Goal: Information Seeking & Learning: Learn about a topic

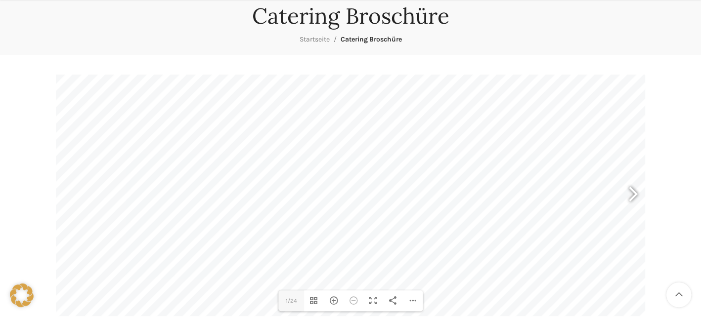
scroll to position [98, 0]
click at [636, 190] on div at bounding box center [628, 195] width 23 height 37
click at [632, 193] on div at bounding box center [628, 195] width 23 height 37
click at [631, 193] on div at bounding box center [628, 195] width 23 height 37
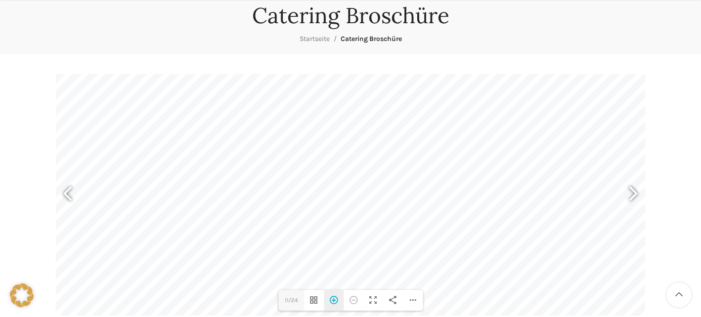
click at [333, 300] on div "Hereinzoomen" at bounding box center [334, 300] width 20 height 21
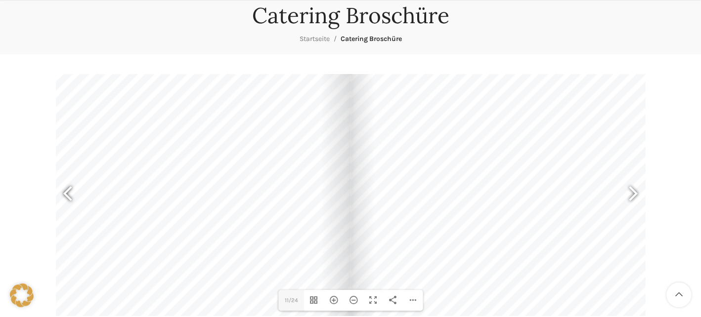
click at [68, 190] on div at bounding box center [72, 195] width 23 height 37
click at [630, 193] on div at bounding box center [628, 195] width 23 height 37
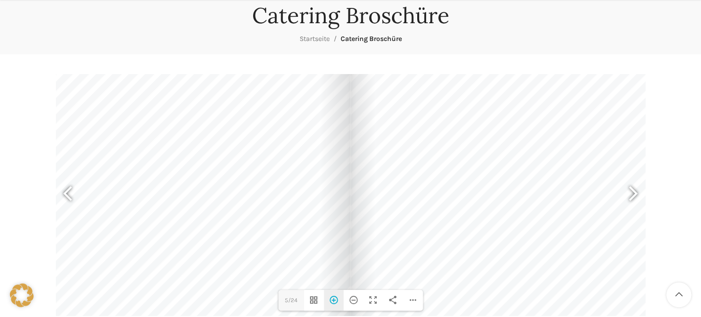
click at [332, 300] on div "Hereinzoomen" at bounding box center [334, 300] width 20 height 21
click at [334, 298] on div "Hereinzoomen" at bounding box center [334, 300] width 20 height 21
click at [630, 191] on div at bounding box center [628, 195] width 23 height 37
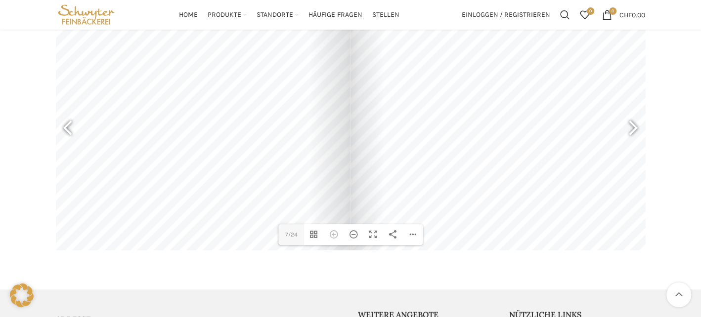
scroll to position [148, 0]
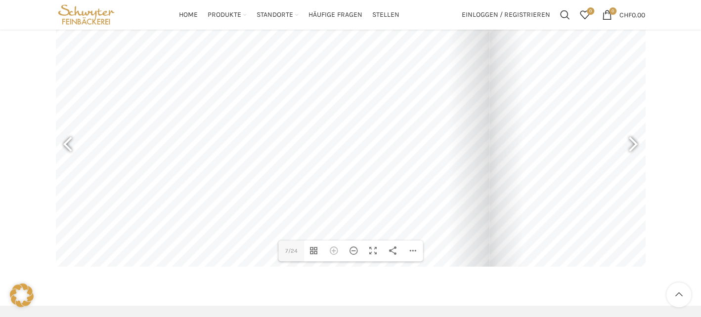
drag, startPoint x: 559, startPoint y: 206, endPoint x: 673, endPoint y: 215, distance: 114.1
click at [673, 215] on div "Catering Broschüre Startseite Catering Broschüre DearFlip: lädt PDF 90% ... Clo…" at bounding box center [350, 114] width 701 height 343
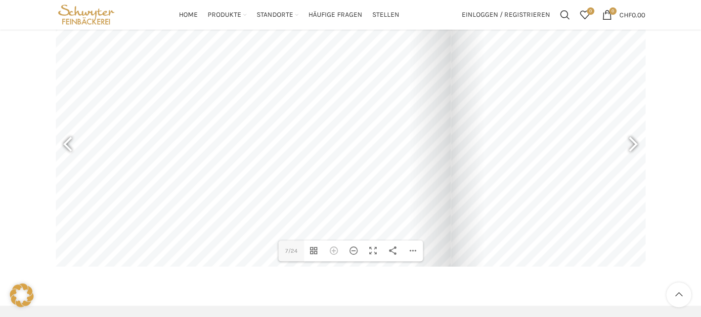
drag, startPoint x: 373, startPoint y: 133, endPoint x: 789, endPoint y: 164, distance: 417.2
click at [700, 164] on html "GRATIS LIEFERUNG FÜR BESTELLUNGEN AB CHF 150 - FILIALABHOLUNG IMMER GRATIS KONT…" at bounding box center [350, 172] width 701 height 641
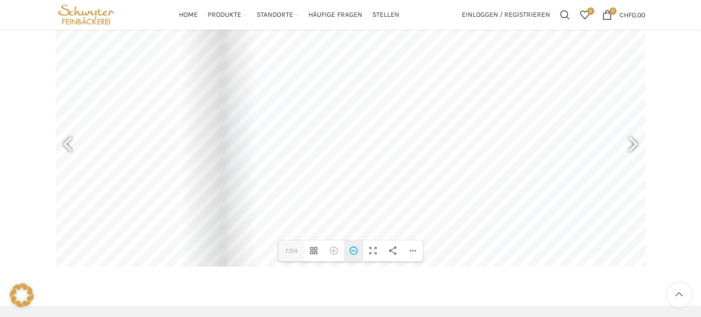
click at [354, 248] on div "Herauszoomen" at bounding box center [353, 251] width 20 height 21
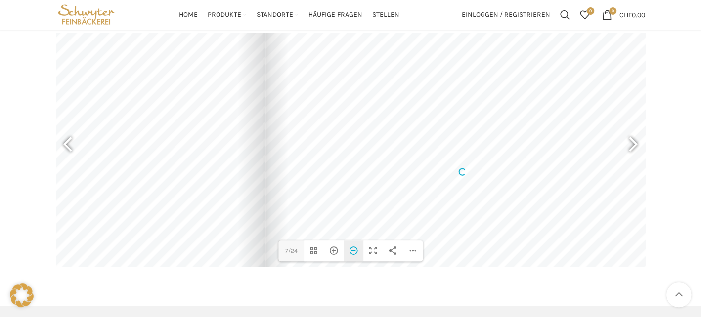
click at [354, 248] on div "Herauszoomen" at bounding box center [353, 251] width 20 height 21
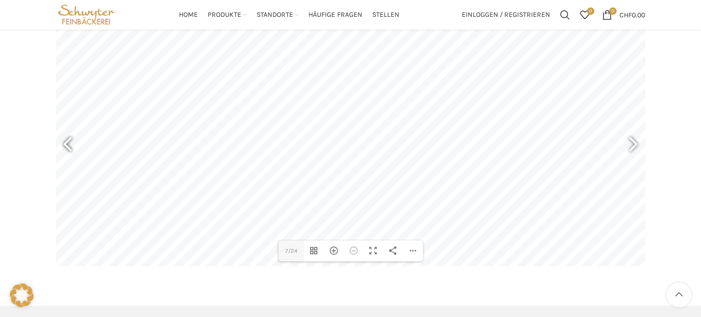
click at [66, 142] on div at bounding box center [72, 145] width 23 height 37
click at [632, 143] on div at bounding box center [628, 145] width 23 height 37
click at [334, 248] on div "Hereinzoomen" at bounding box center [334, 251] width 20 height 21
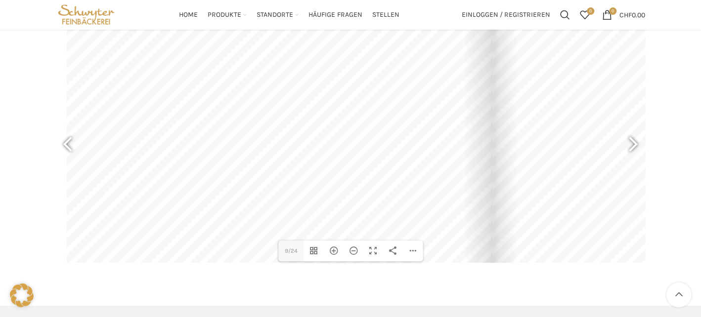
drag, startPoint x: 85, startPoint y: 163, endPoint x: 324, endPoint y: 140, distance: 239.2
click at [324, 140] on div at bounding box center [280, 111] width 426 height 301
drag, startPoint x: 577, startPoint y: 160, endPoint x: 561, endPoint y: 180, distance: 26.1
click at [561, 180] on div at bounding box center [706, 132] width 426 height 301
click at [215, 191] on div at bounding box center [280, 132] width 426 height 301
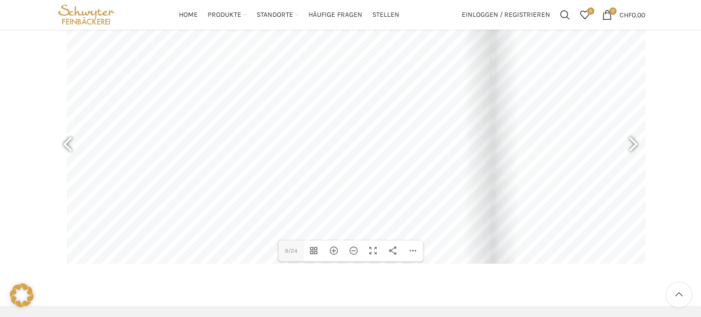
drag, startPoint x: 243, startPoint y: 209, endPoint x: 253, endPoint y: 189, distance: 22.1
click at [253, 189] on div at bounding box center [280, 112] width 426 height 301
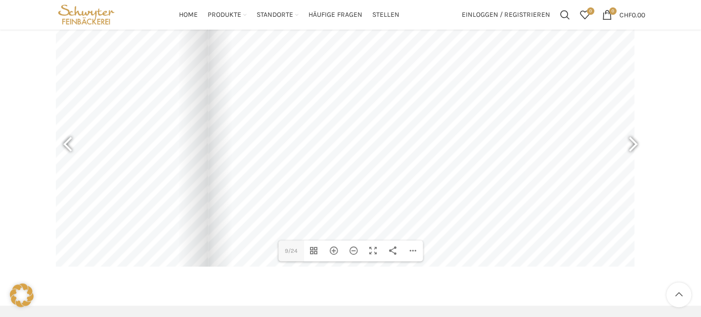
drag, startPoint x: 597, startPoint y: 185, endPoint x: 316, endPoint y: 189, distance: 280.7
click at [316, 189] on div at bounding box center [421, 115] width 426 height 301
click at [352, 248] on div "Herauszoomen" at bounding box center [353, 251] width 20 height 21
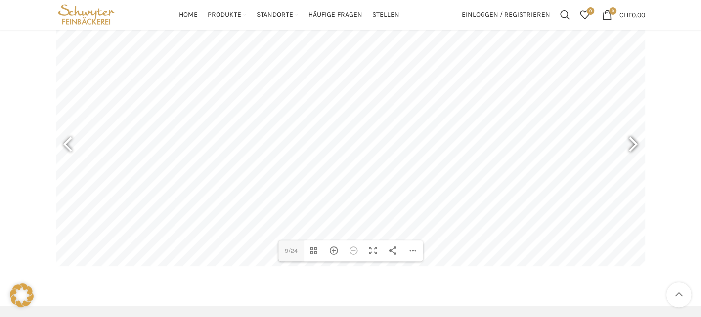
click at [629, 141] on div at bounding box center [628, 145] width 23 height 37
click at [336, 249] on div "Hereinzoomen" at bounding box center [334, 251] width 20 height 21
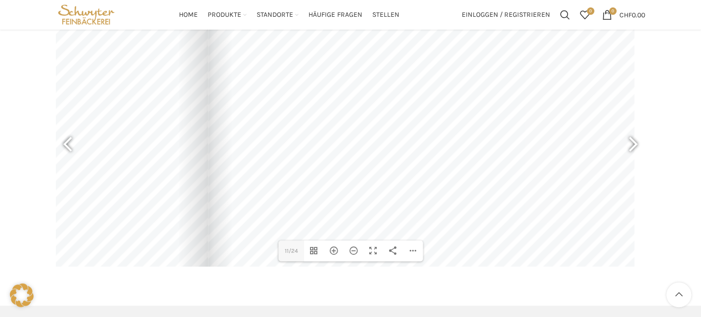
drag, startPoint x: 585, startPoint y: 217, endPoint x: 390, endPoint y: 214, distance: 195.7
click at [390, 214] on div at bounding box center [421, 132] width 426 height 301
click at [452, 159] on div at bounding box center [421, 132] width 426 height 301
click at [335, 249] on div "Hereinzoomen" at bounding box center [334, 251] width 20 height 21
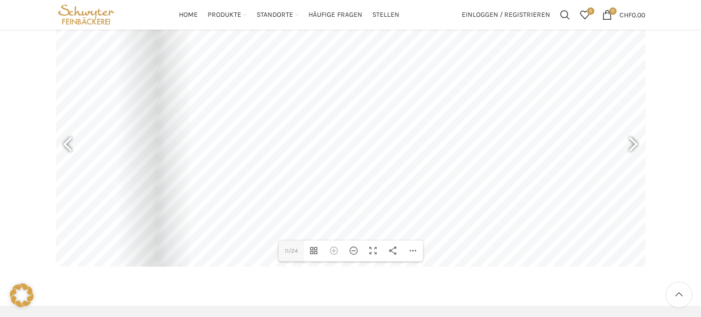
drag, startPoint x: 454, startPoint y: 206, endPoint x: 400, endPoint y: 209, distance: 54.0
click at [400, 209] on div at bounding box center [453, 134] width 590 height 417
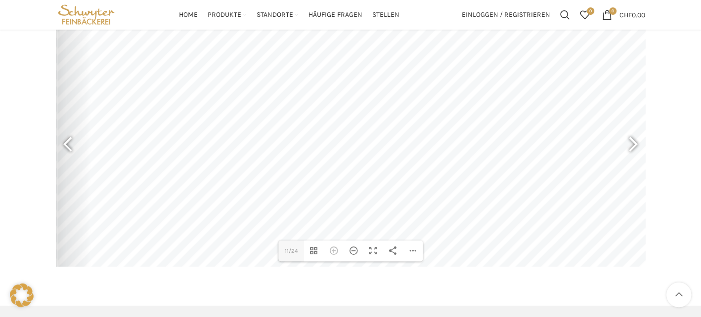
drag, startPoint x: 512, startPoint y: 214, endPoint x: 441, endPoint y: 213, distance: 71.6
click at [441, 213] on div at bounding box center [352, 133] width 590 height 417
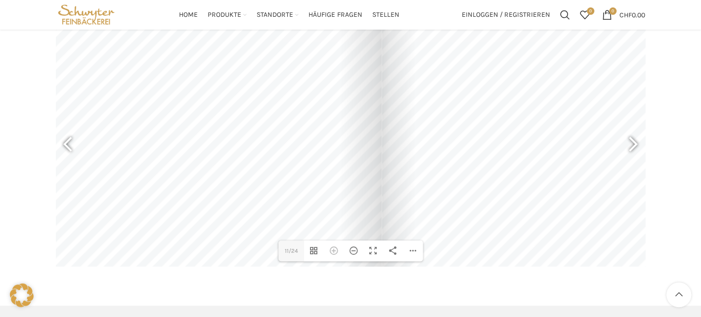
drag, startPoint x: 318, startPoint y: 183, endPoint x: 651, endPoint y: 183, distance: 333.5
click at [654, 182] on div "Catering Broschüre Startseite Catering Broschüre DearFlip: lädt PDF 90% ... Clo…" at bounding box center [350, 114] width 701 height 343
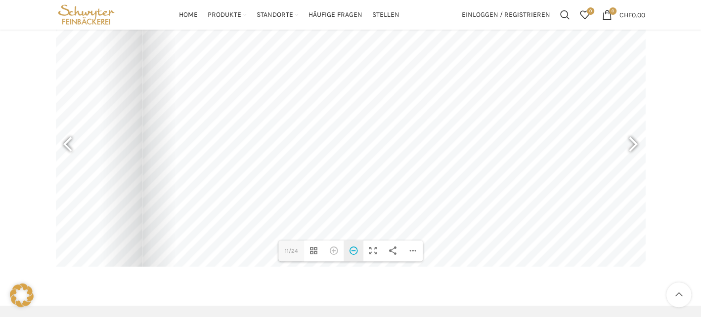
click at [352, 251] on div "Herauszoomen" at bounding box center [353, 251] width 20 height 21
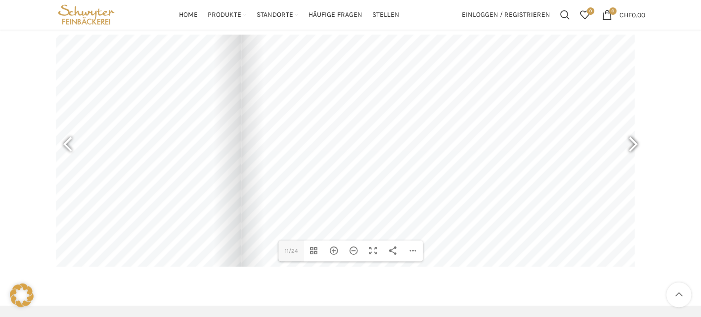
click at [627, 140] on div at bounding box center [628, 145] width 23 height 37
click at [354, 250] on div "Herauszoomen" at bounding box center [353, 251] width 20 height 21
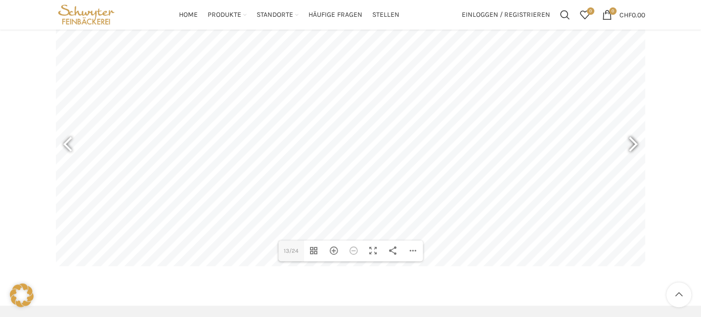
click at [634, 139] on div at bounding box center [628, 145] width 23 height 37
click at [69, 138] on div at bounding box center [72, 145] width 23 height 37
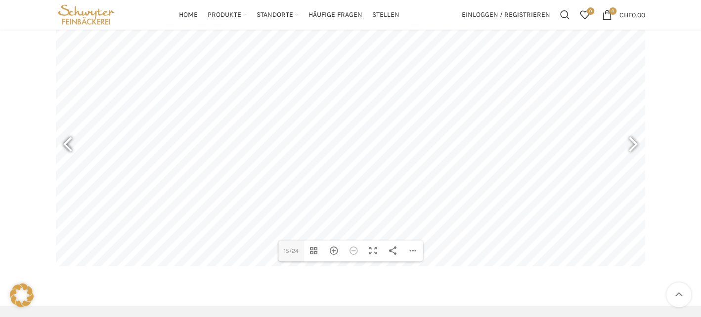
click at [69, 138] on div at bounding box center [72, 145] width 23 height 37
click at [334, 250] on div "Hereinzoomen" at bounding box center [334, 251] width 20 height 21
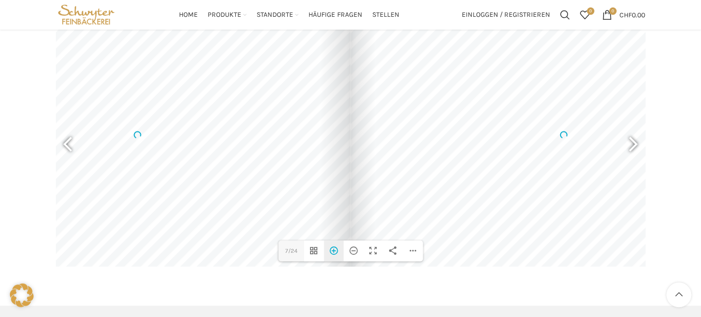
click at [334, 250] on div "Hereinzoomen" at bounding box center [334, 251] width 20 height 21
click at [353, 251] on div "Herauszoomen" at bounding box center [353, 251] width 20 height 21
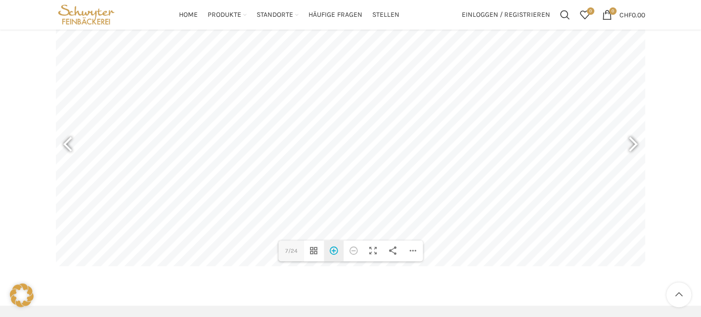
click at [333, 249] on div "Hereinzoomen" at bounding box center [334, 251] width 20 height 21
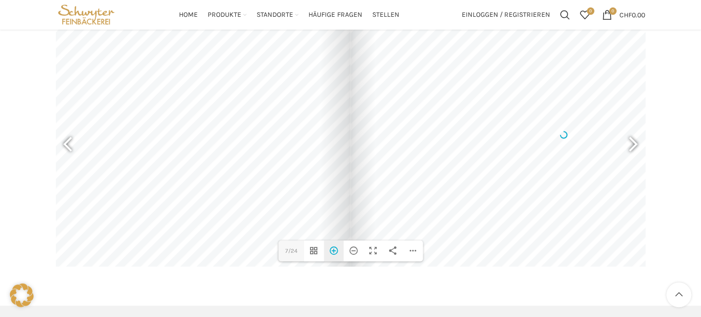
click at [333, 249] on div "Hereinzoomen" at bounding box center [334, 251] width 20 height 21
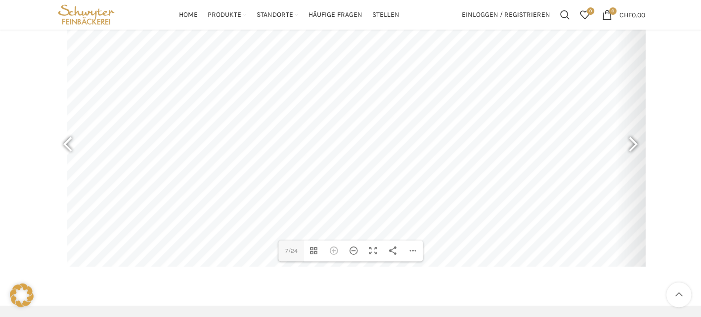
drag, startPoint x: 264, startPoint y: 167, endPoint x: 695, endPoint y: 144, distance: 431.9
click at [697, 144] on div "Catering Broschüre Startseite Catering Broschüre DearFlip: lädt PDF 99% ... Clo…" at bounding box center [350, 114] width 701 height 343
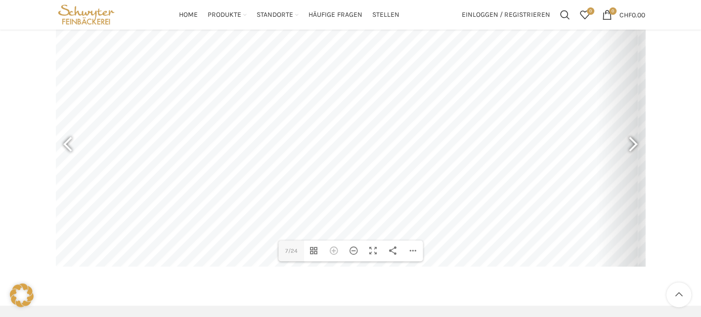
drag, startPoint x: 473, startPoint y: 184, endPoint x: 667, endPoint y: 159, distance: 196.3
click at [661, 157] on div "Catering Broschüre Startseite Catering Broschüre DearFlip: lädt PDF 99% ... Clo…" at bounding box center [350, 114] width 701 height 343
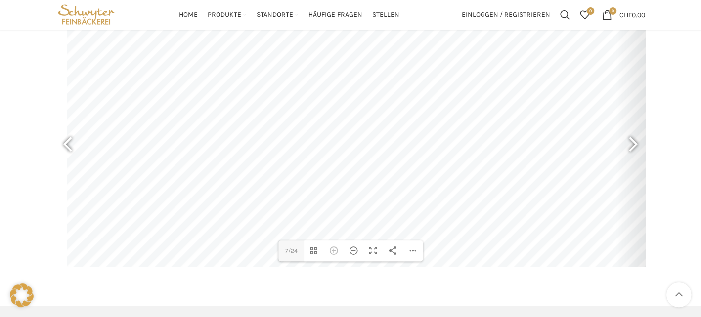
drag, startPoint x: 118, startPoint y: 129, endPoint x: 650, endPoint y: 141, distance: 532.7
click at [650, 141] on main "DearFlip: lädt PDF 99% ... Close Teilen 7 7/24 Vorschaubilder umschalten Herein…" at bounding box center [350, 145] width 604 height 281
click at [557, 286] on main "DearFlip: lädt PDF 99% ... Close Teilen 7 7/24 Vorschaubilder umschalten Herein…" at bounding box center [350, 145] width 604 height 281
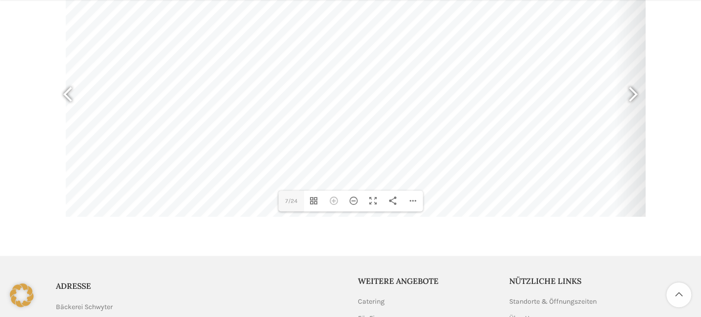
scroll to position [230, 0]
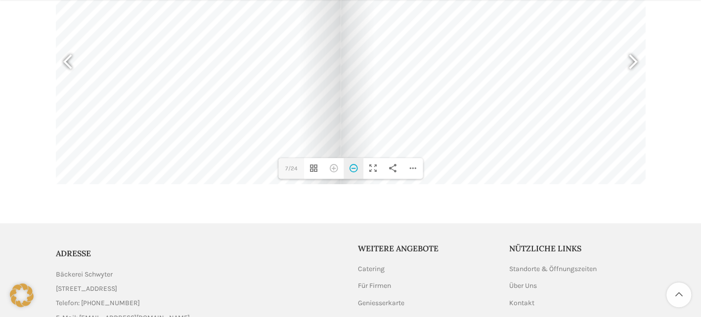
click at [355, 167] on div "Herauszoomen" at bounding box center [353, 168] width 20 height 21
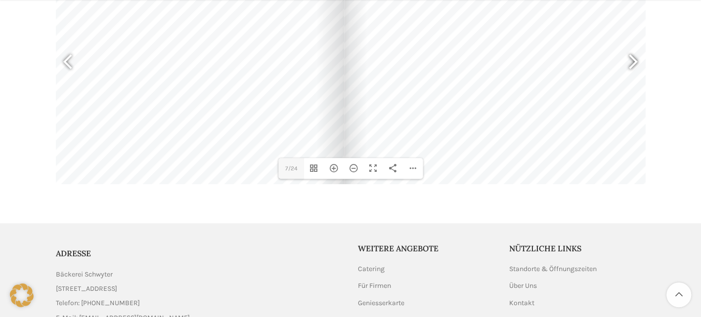
click at [634, 59] on div at bounding box center [628, 63] width 23 height 37
type input "9"
click at [356, 165] on div "Herauszoomen" at bounding box center [353, 168] width 20 height 21
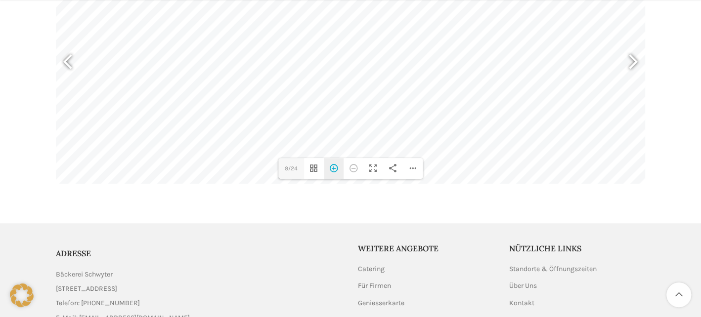
click at [334, 167] on div "Hereinzoomen" at bounding box center [334, 168] width 20 height 21
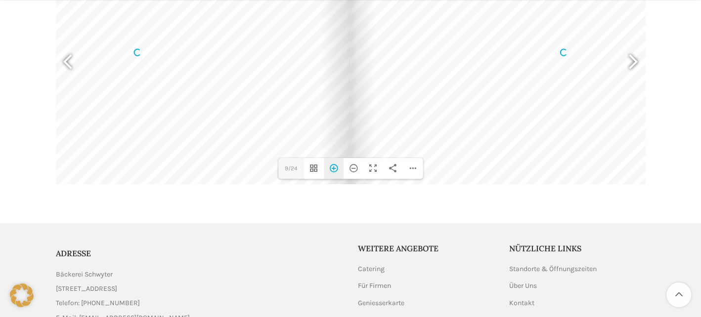
click at [334, 167] on div "Hereinzoomen" at bounding box center [334, 168] width 20 height 21
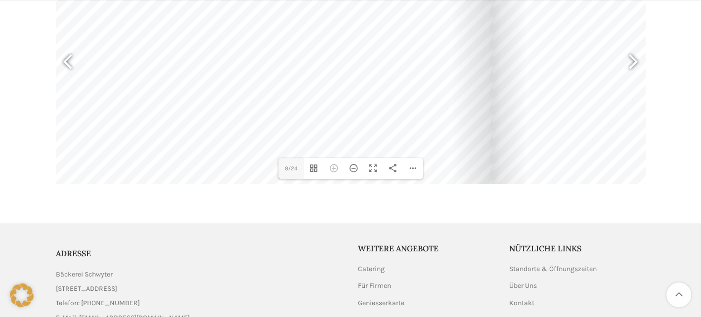
drag, startPoint x: 465, startPoint y: 123, endPoint x: 609, endPoint y: 109, distance: 143.9
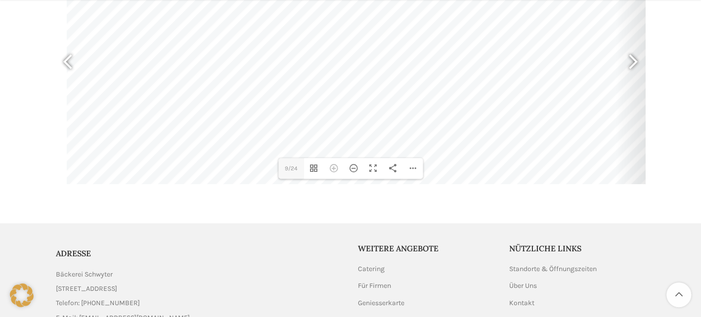
drag, startPoint x: 149, startPoint y: 104, endPoint x: 416, endPoint y: 109, distance: 267.3
click at [416, 109] on div at bounding box center [362, 43] width 590 height 417
click at [273, 234] on aside "ADRESSE Bäckerei Schwyter Schuppisstrasse 17, 9016 St. Gallen Telefon: 071 228 …" at bounding box center [350, 301] width 589 height 156
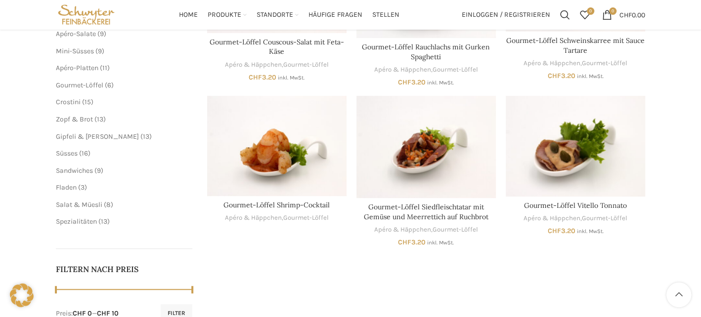
scroll to position [198, 0]
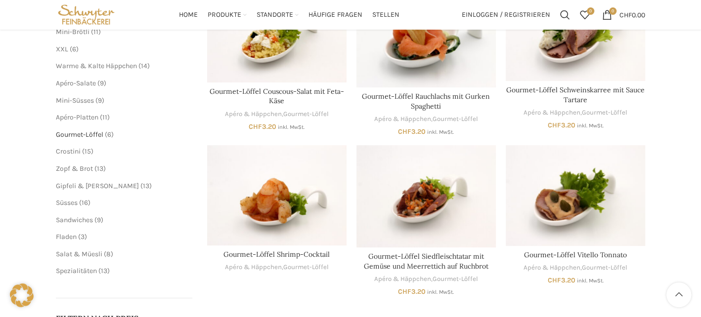
click at [79, 134] on span "Gourmet-Löffel" at bounding box center [79, 134] width 47 height 8
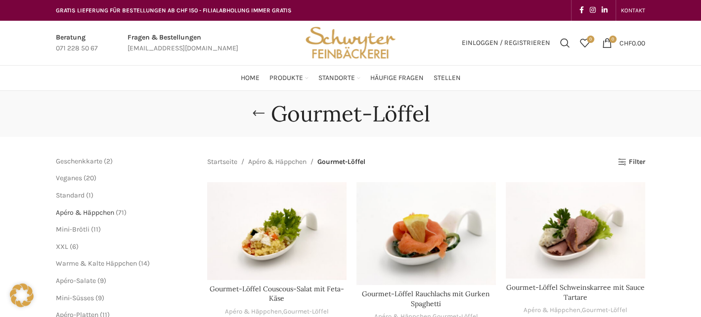
click at [102, 208] on span "Apéro & Häppchen" at bounding box center [85, 212] width 58 height 8
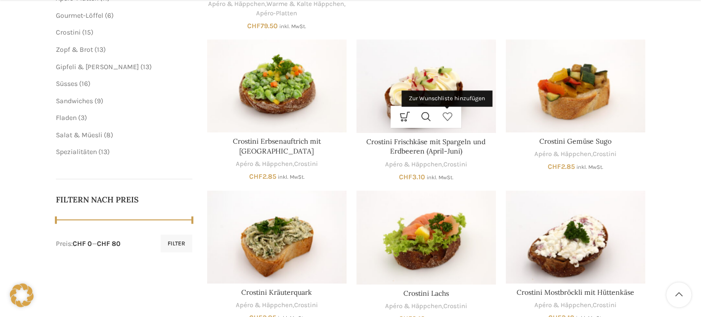
scroll to position [345, 0]
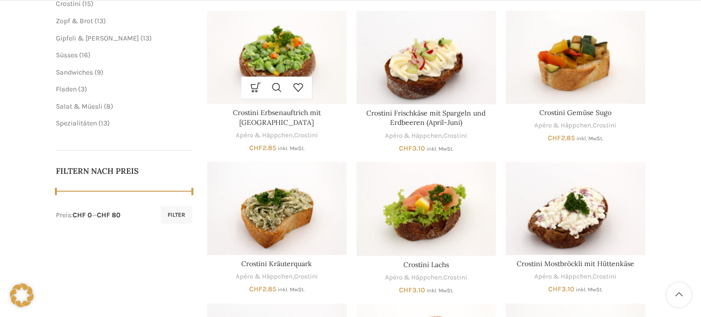
click at [291, 54] on img "Crostini Erbsenauftrich mit Philadelphia" at bounding box center [276, 57] width 139 height 93
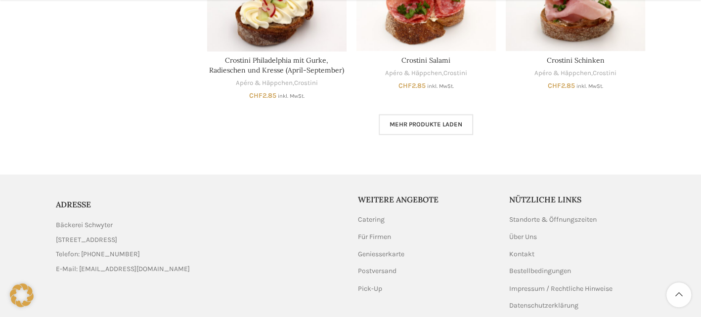
scroll to position [691, 0]
click at [425, 119] on link "Mehr Produkte laden" at bounding box center [425, 124] width 94 height 21
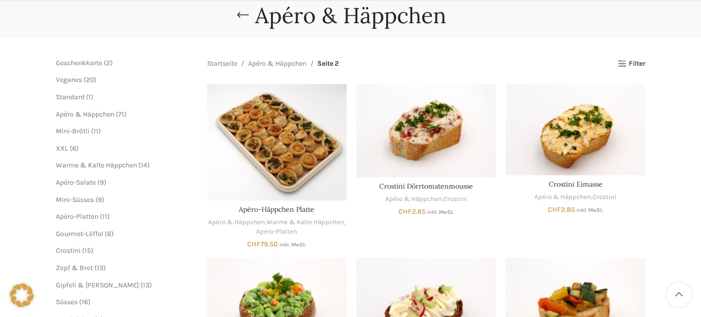
scroll to position [98, 0]
click at [110, 163] on span "Warme & Kalte Häppchen" at bounding box center [96, 165] width 81 height 8
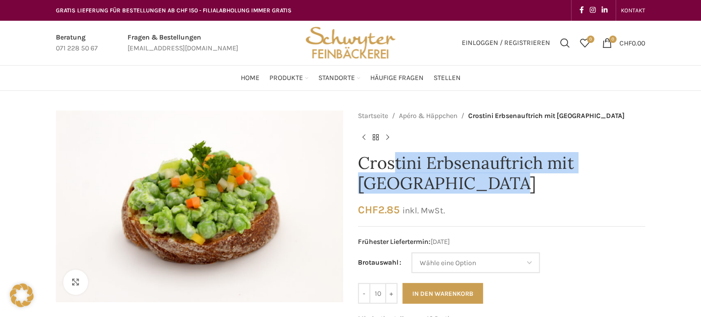
drag, startPoint x: 360, startPoint y: 161, endPoint x: 564, endPoint y: 177, distance: 204.2
click at [564, 177] on h1 "Crostini Erbsenauftrich mit Philadelphia" at bounding box center [501, 173] width 287 height 41
copy h1 "Crostini Erbsenauftrich mit Philadelphia"
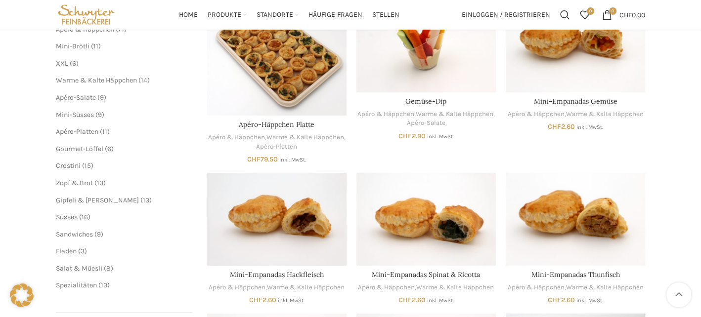
scroll to position [198, 0]
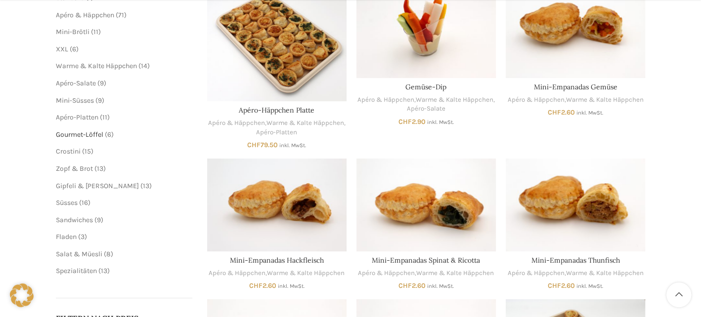
click at [84, 132] on span "Gourmet-Löffel" at bounding box center [79, 134] width 47 height 8
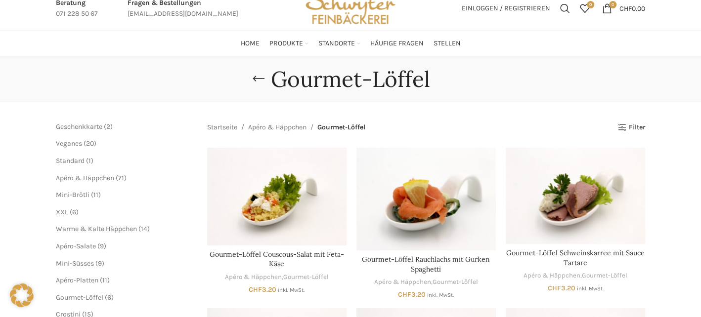
scroll to position [148, 0]
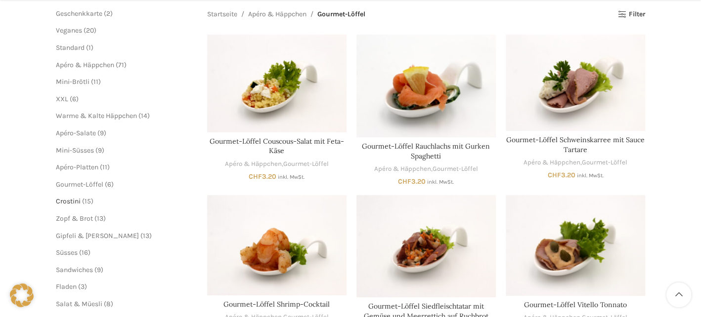
click at [68, 202] on span "Crostini" at bounding box center [68, 201] width 25 height 8
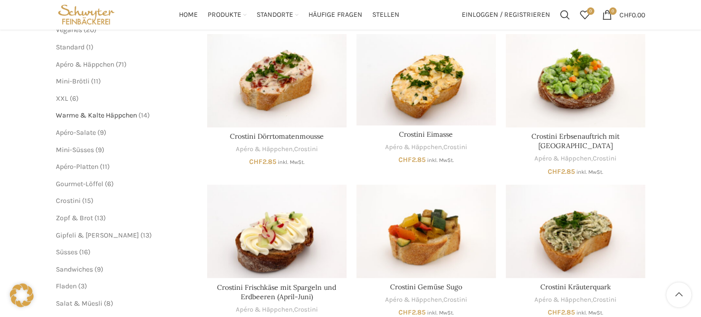
scroll to position [148, 0]
click at [89, 63] on span "Apéro & Häppchen" at bounding box center [85, 65] width 58 height 8
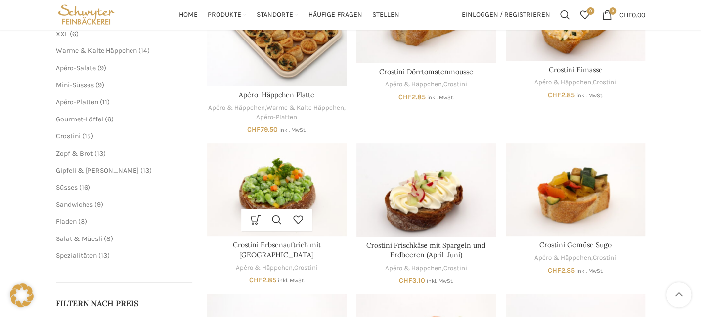
scroll to position [191, 0]
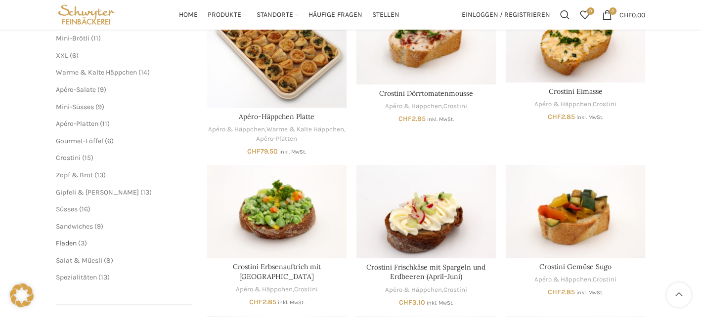
click at [68, 241] on span "Fladen" at bounding box center [66, 243] width 21 height 8
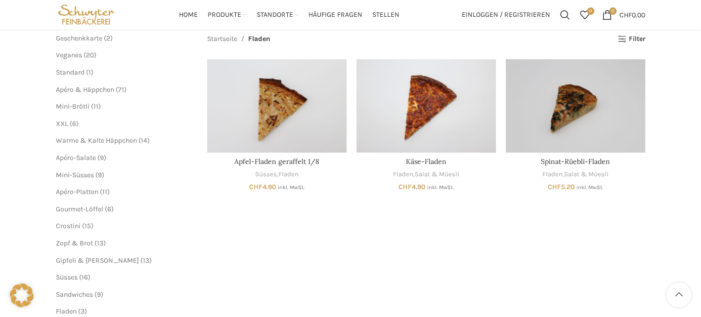
scroll to position [98, 0]
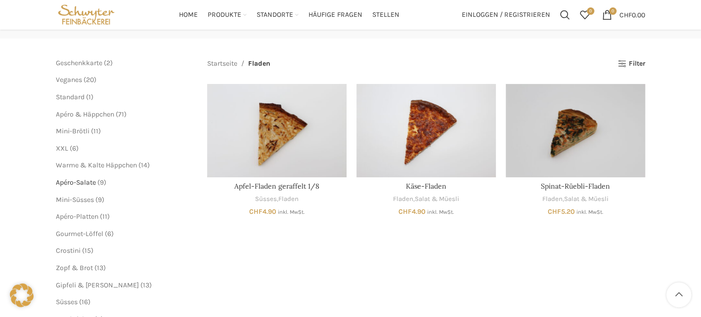
click at [82, 179] on span "Apéro-Salate" at bounding box center [76, 182] width 40 height 8
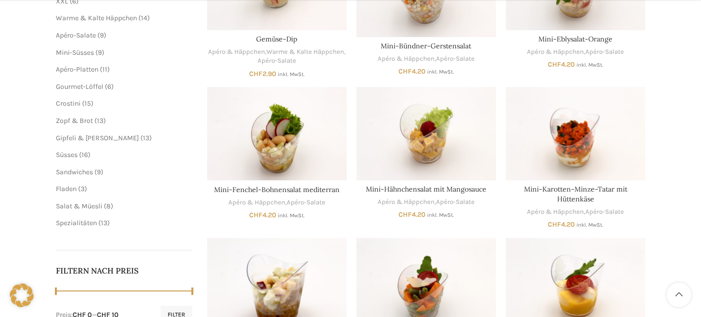
scroll to position [345, 0]
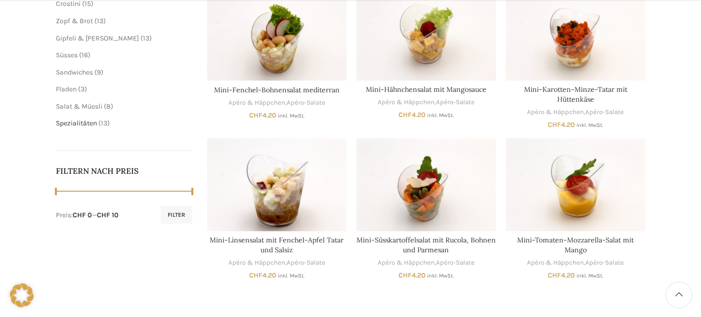
click at [88, 123] on span "Spezialitäten" at bounding box center [76, 123] width 41 height 8
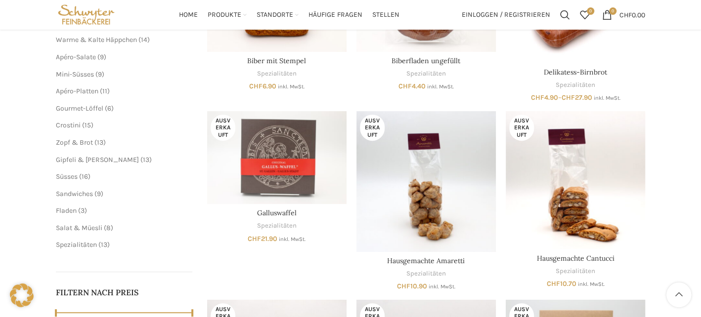
scroll to position [198, 0]
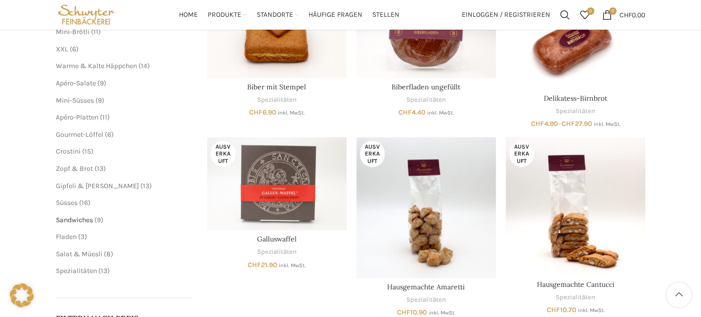
click at [70, 219] on span "Sandwiches" at bounding box center [74, 220] width 37 height 8
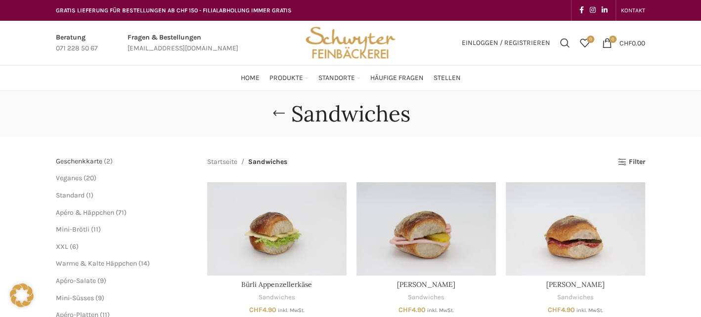
click at [86, 157] on span "Geschenkkarte" at bounding box center [79, 161] width 46 height 8
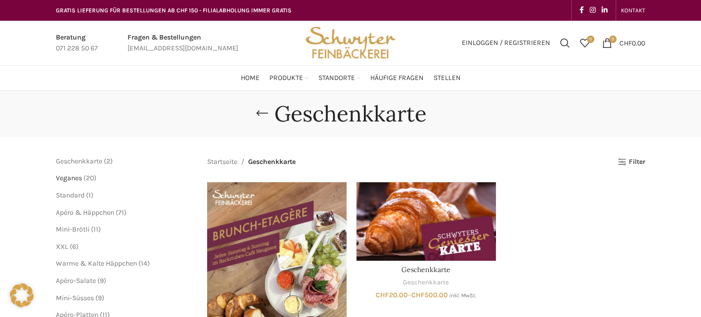
click at [77, 174] on span "Veganes" at bounding box center [69, 178] width 26 height 8
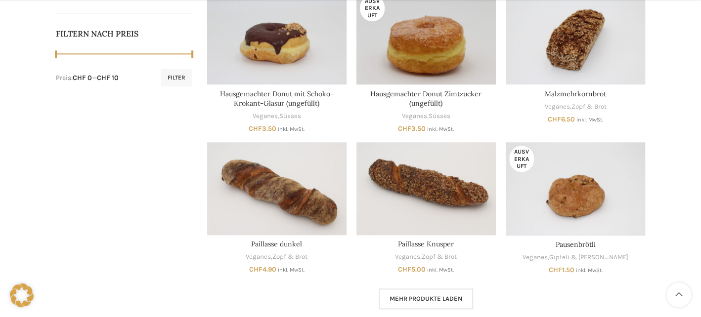
scroll to position [494, 0]
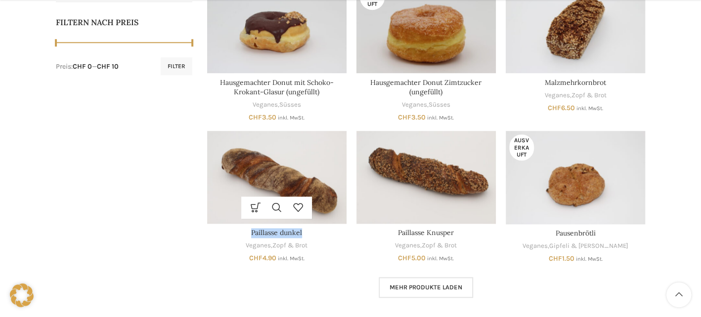
drag, startPoint x: 312, startPoint y: 230, endPoint x: 246, endPoint y: 233, distance: 66.3
click at [246, 233] on h3 "Paillasse dunkel" at bounding box center [276, 233] width 139 height 10
copy link "Paillasse dunkel"
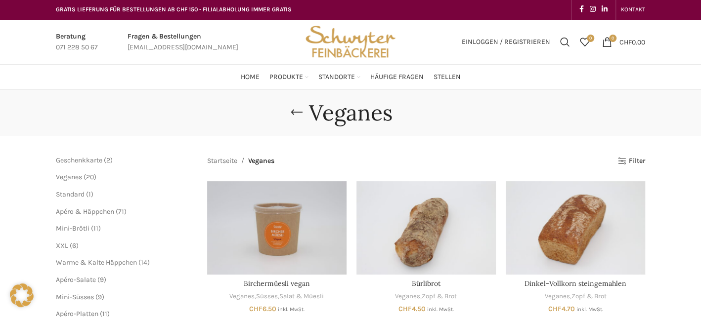
scroll to position [0, 0]
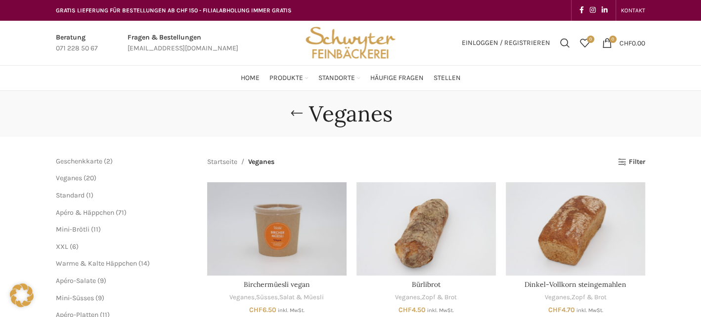
click at [183, 110] on div "Veganes" at bounding box center [350, 114] width 604 height 26
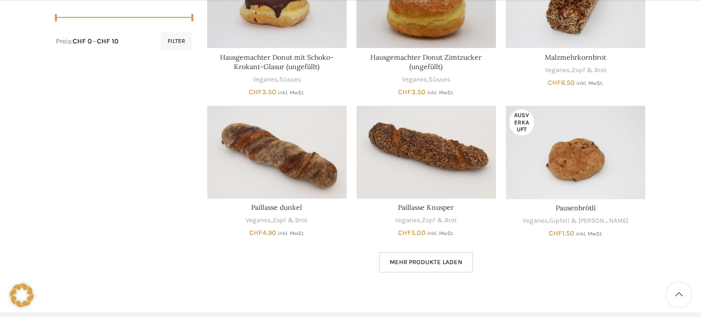
scroll to position [543, 0]
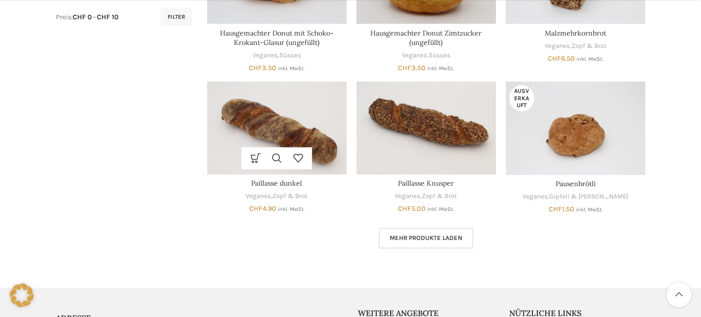
click at [258, 126] on img "Paillasse dunkel" at bounding box center [276, 128] width 139 height 93
click at [415, 236] on span "Mehr Produkte laden" at bounding box center [425, 238] width 73 height 8
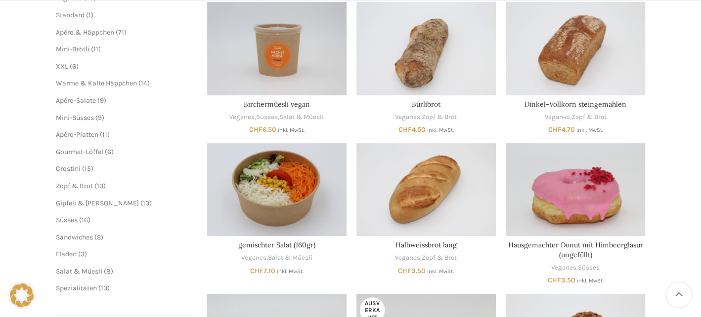
scroll to position [198, 0]
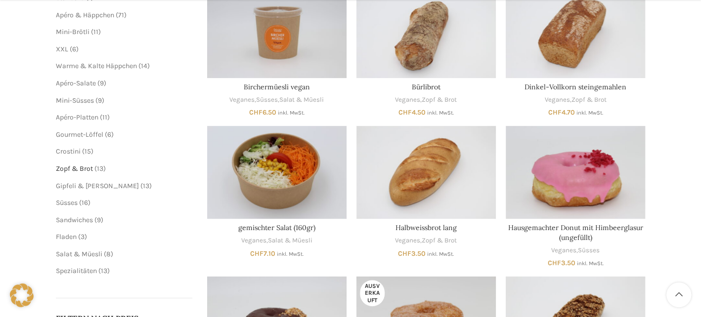
click at [85, 167] on span "Zopf & Brot" at bounding box center [74, 169] width 37 height 8
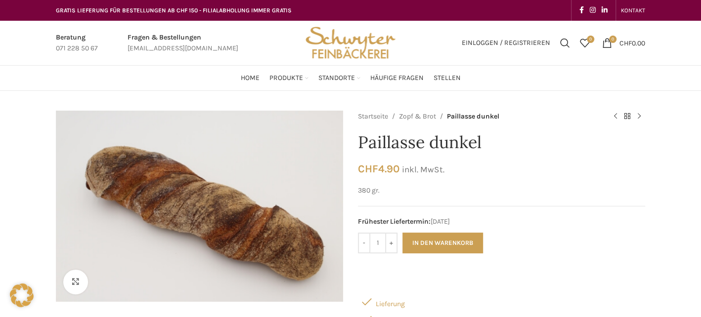
click at [648, 169] on div "Klicken um zu vergrössern Startseite Zopf & Brot Paillasse dunkel Körner-Butter…" at bounding box center [350, 260] width 604 height 298
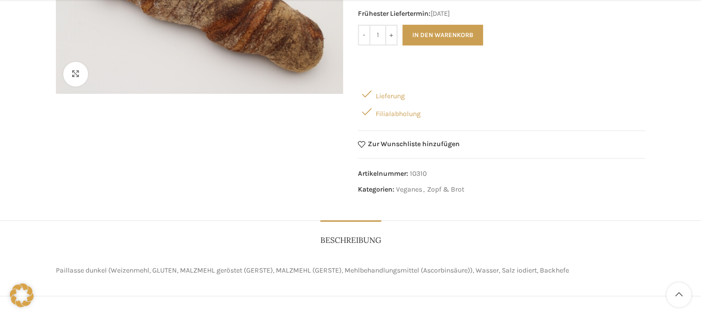
scroll to position [247, 0]
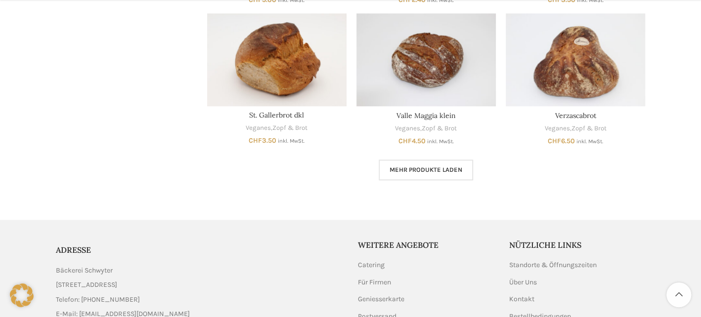
scroll to position [593, 0]
click at [392, 168] on span "Mehr Produkte laden" at bounding box center [425, 170] width 73 height 8
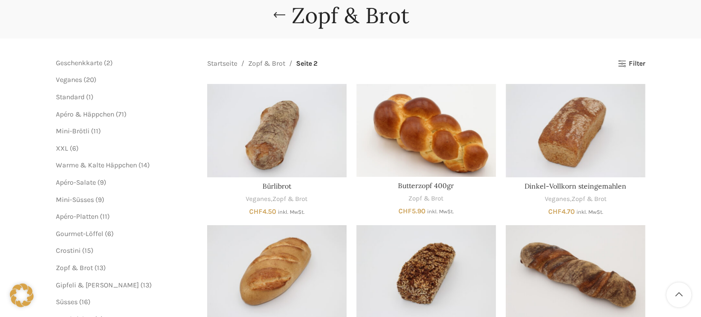
scroll to position [49, 0]
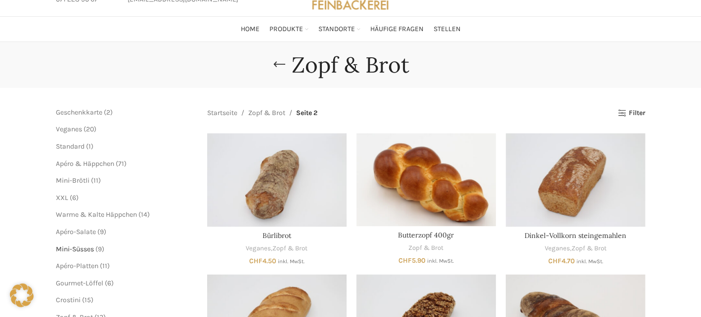
click at [75, 247] on span "Mini-Süsses" at bounding box center [75, 249] width 38 height 8
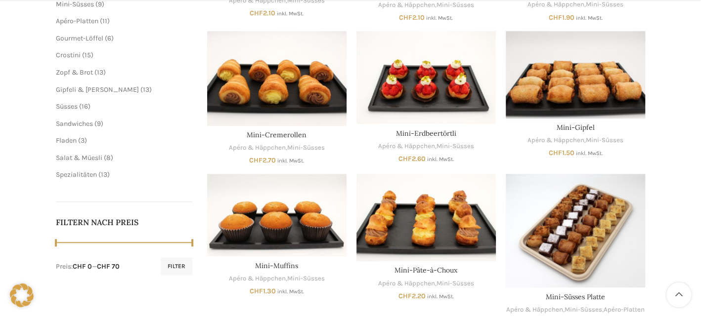
scroll to position [296, 0]
